Goal: Information Seeking & Learning: Learn about a topic

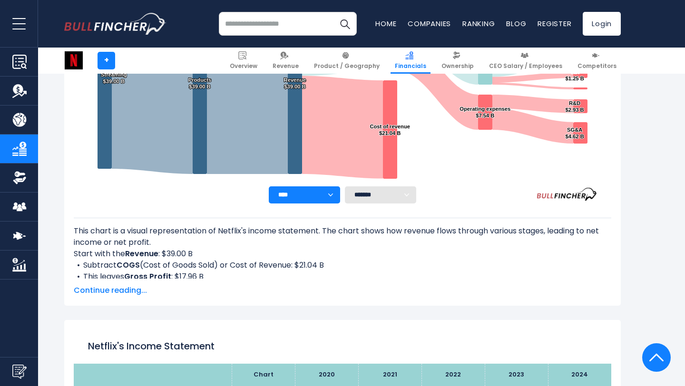
scroll to position [307, 0]
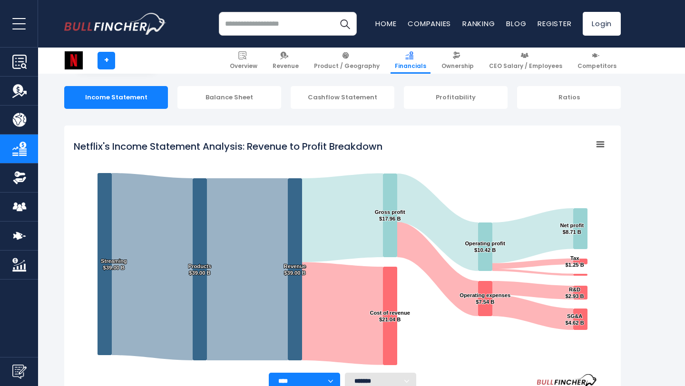
scroll to position [93, 0]
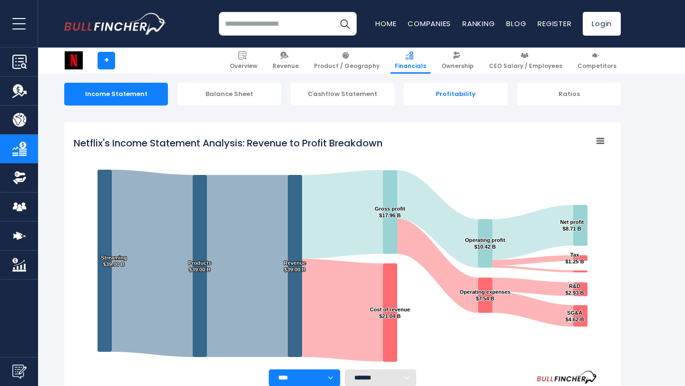
click at [446, 91] on div "Profitability" at bounding box center [456, 94] width 104 height 23
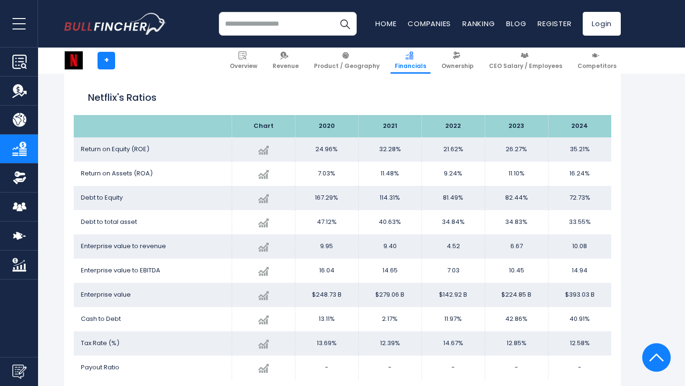
scroll to position [1859, 0]
click at [135, 97] on h2 "Netflix's Ratios" at bounding box center [342, 97] width 509 height 14
click at [97, 100] on h2 "Netflix's Ratios" at bounding box center [342, 97] width 509 height 14
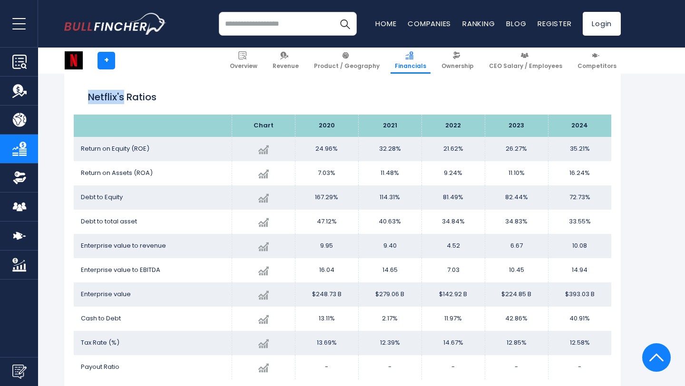
click at [116, 93] on h2 "Netflix's Ratios" at bounding box center [342, 97] width 509 height 14
click at [157, 93] on h2 "Netflix's Ratios" at bounding box center [342, 97] width 509 height 14
click at [148, 93] on h2 "Netflix's Ratios" at bounding box center [342, 97] width 509 height 14
click at [173, 93] on h2 "Netflix's Ratios" at bounding box center [342, 97] width 509 height 14
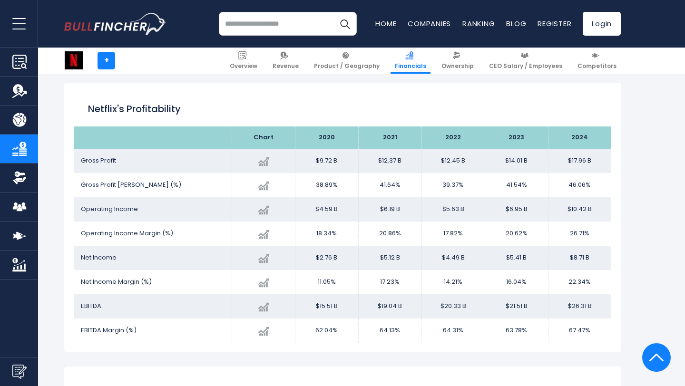
scroll to position [1564, 0]
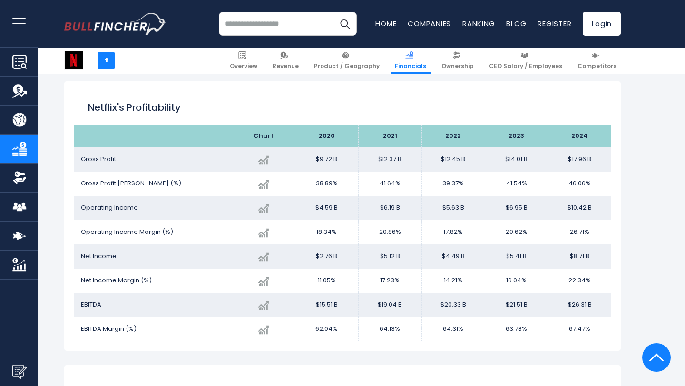
click at [431, 100] on h2 "Netflix's Profitability" at bounding box center [342, 107] width 509 height 14
